Goal: Task Accomplishment & Management: Complete application form

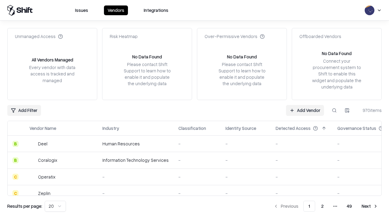
click at [305, 110] on link "Add Vendor" at bounding box center [305, 110] width 38 height 11
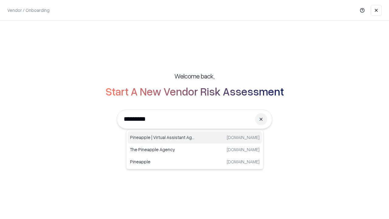
click at [195, 137] on div "Pineapple | Virtual Assistant Agency [DOMAIN_NAME]" at bounding box center [195, 137] width 134 height 12
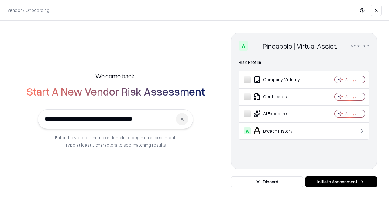
type input "**********"
click at [341, 182] on button "Initiate Assessment" at bounding box center [340, 181] width 71 height 11
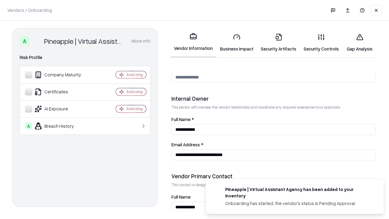
scroll to position [315, 0]
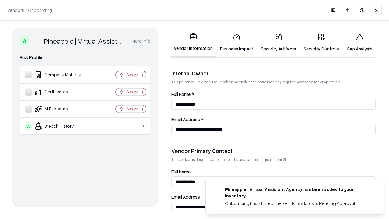
click at [278, 43] on link "Security Artifacts" at bounding box center [278, 43] width 43 height 28
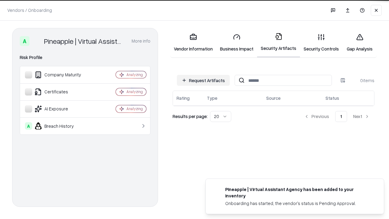
click at [203, 80] on button "Request Artifacts" at bounding box center [203, 80] width 53 height 11
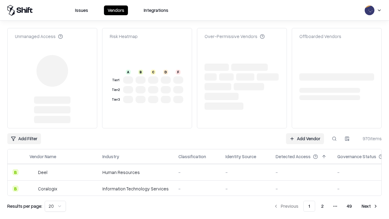
click at [305, 133] on link "Add Vendor" at bounding box center [305, 138] width 38 height 11
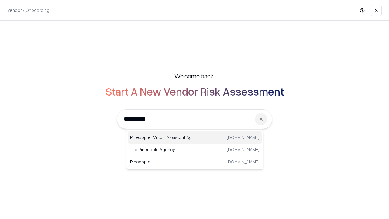
click at [195, 137] on div "Pineapple | Virtual Assistant Agency [DOMAIN_NAME]" at bounding box center [195, 137] width 134 height 12
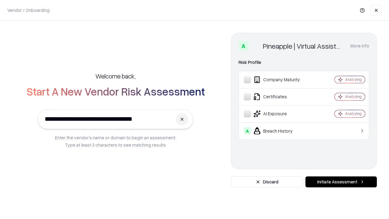
type input "**********"
click at [341, 182] on button "Initiate Assessment" at bounding box center [340, 181] width 71 height 11
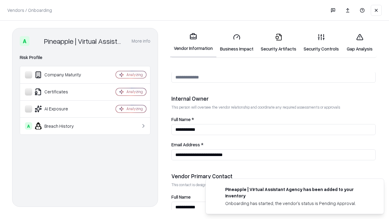
scroll to position [315, 0]
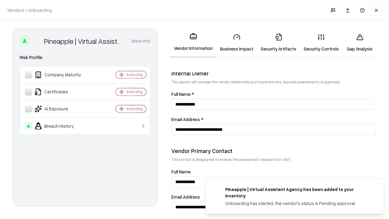
click at [360, 43] on link "Gap Analysis" at bounding box center [360, 43] width 34 height 28
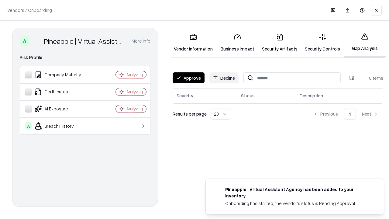
click at [188, 78] on button "Approve" at bounding box center [189, 77] width 32 height 11
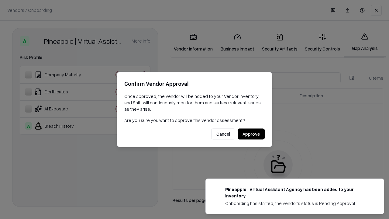
click at [251, 134] on button "Approve" at bounding box center [251, 134] width 27 height 11
